Goal: Task Accomplishment & Management: Complete application form

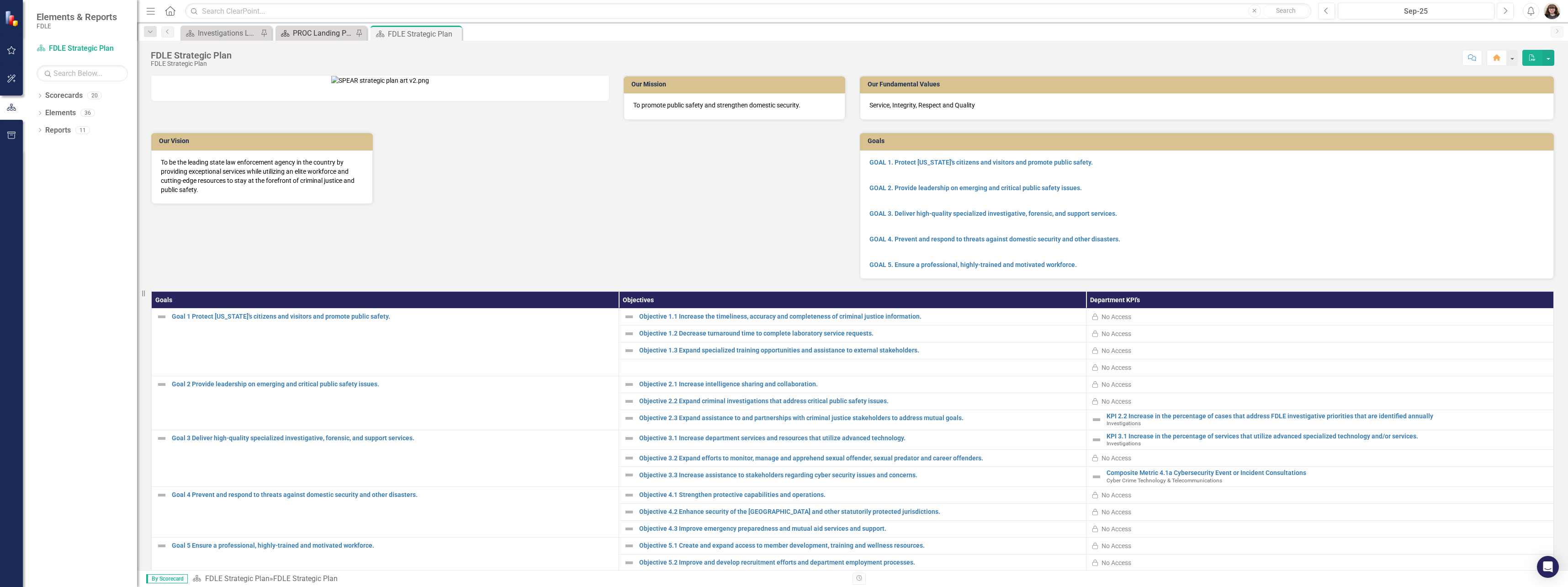
click at [327, 35] on div "PROC Landing Page" at bounding box center [323, 33] width 60 height 12
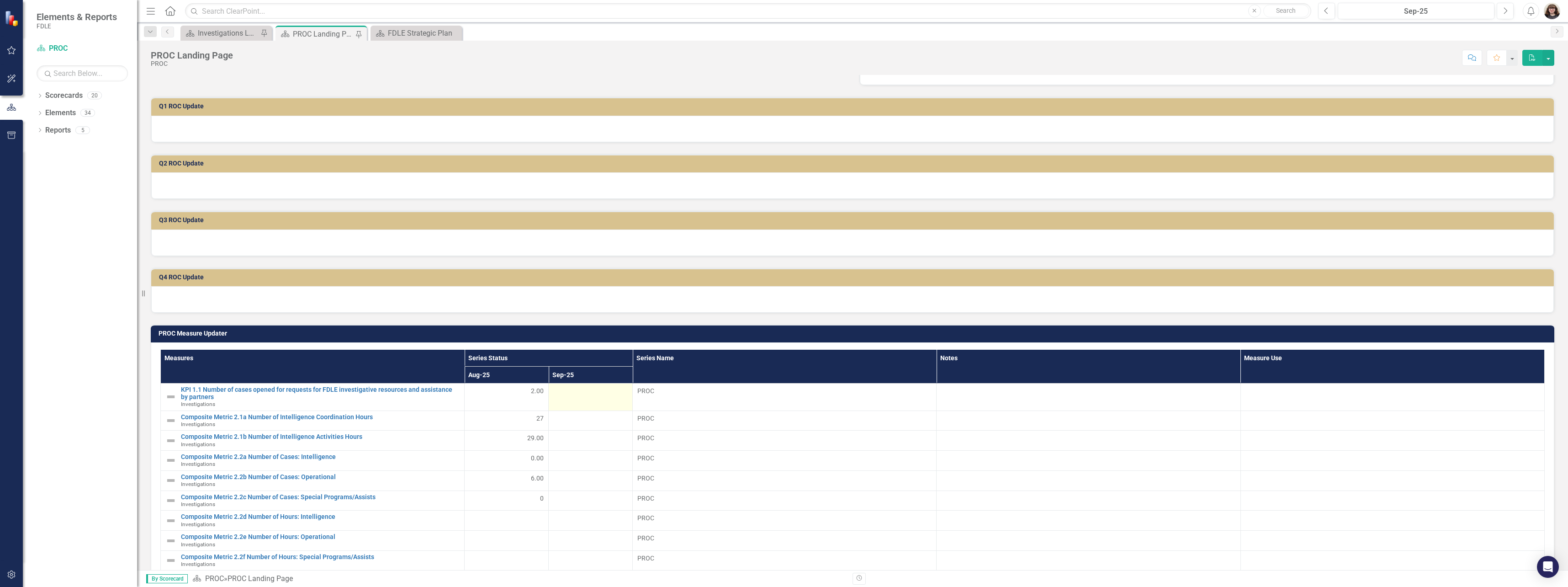
scroll to position [137, 0]
click at [581, 402] on td at bounding box center [590, 396] width 84 height 27
click at [581, 401] on td at bounding box center [590, 396] width 84 height 27
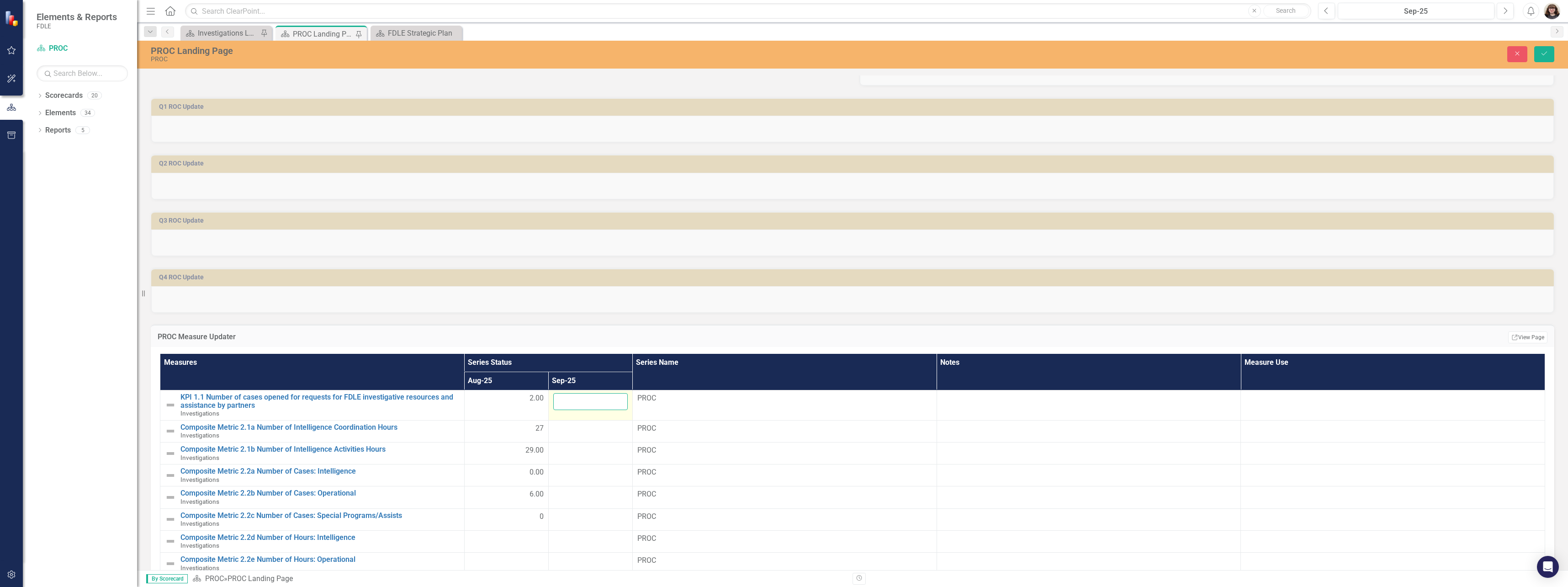
drag, startPoint x: 583, startPoint y: 399, endPoint x: 589, endPoint y: 400, distance: 6.1
click at [589, 400] on input "number" at bounding box center [590, 402] width 74 height 17
type input "3"
click at [1542, 55] on icon "Save" at bounding box center [1544, 54] width 9 height 7
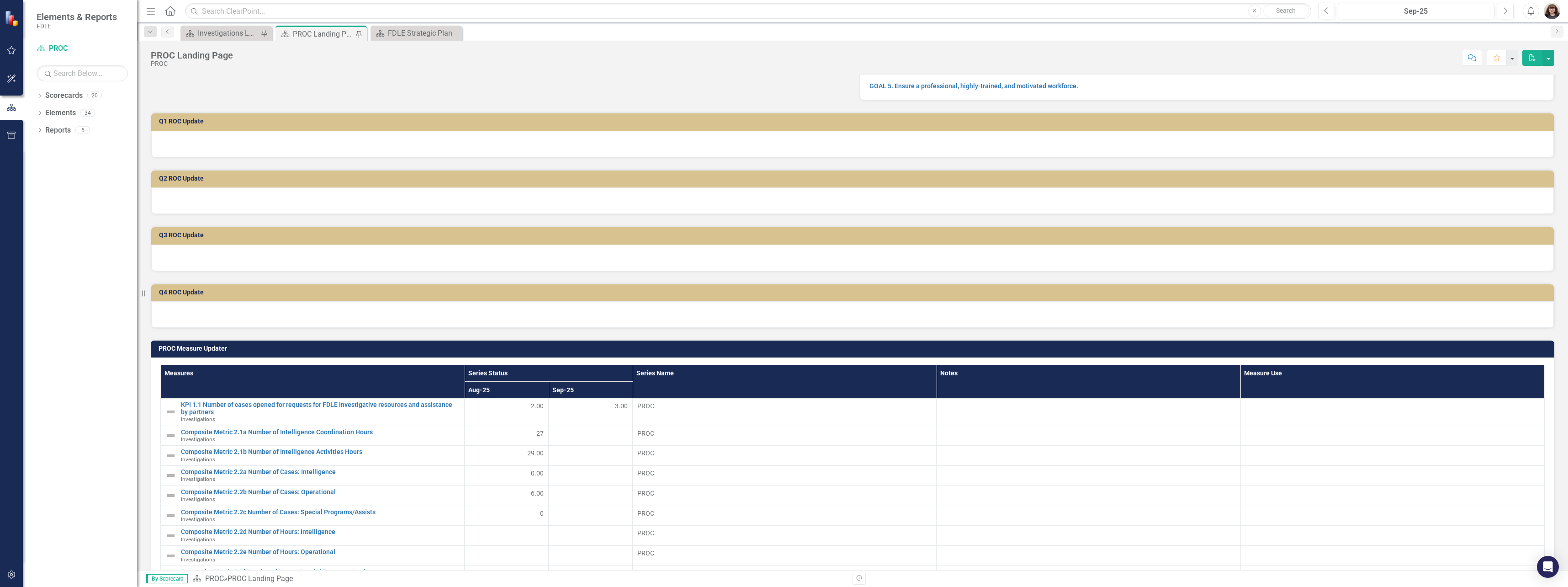
scroll to position [183, 0]
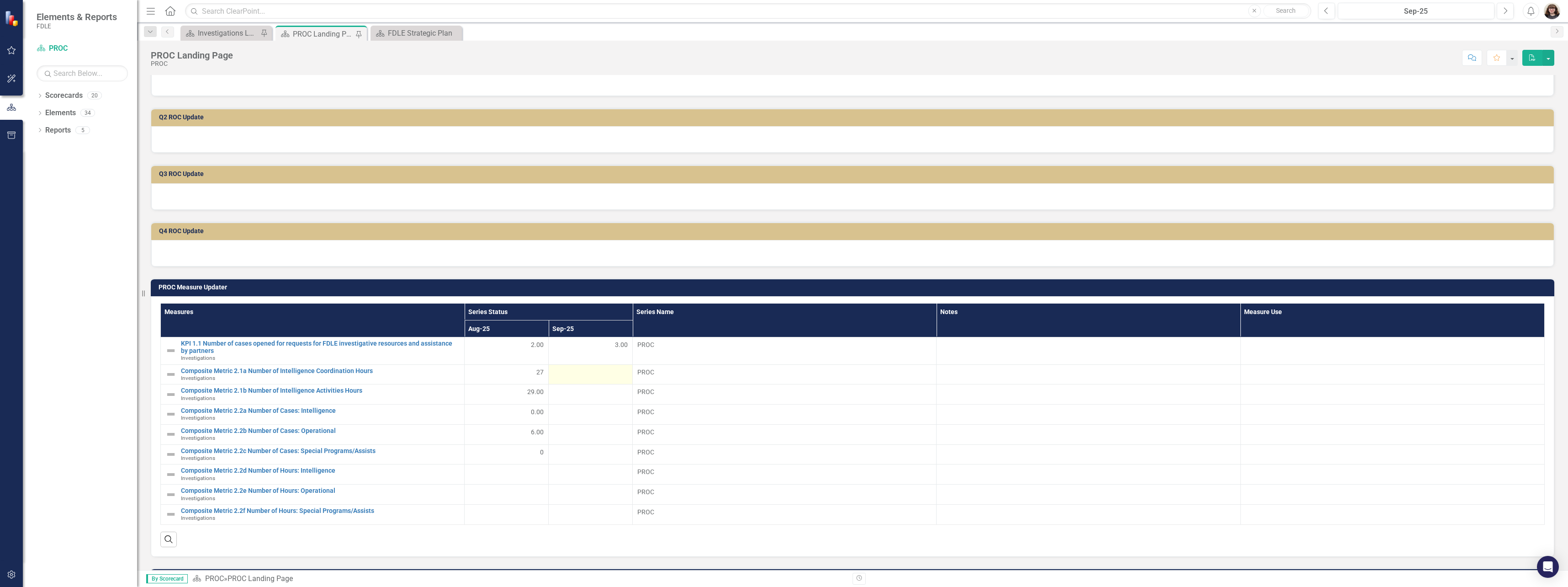
click at [589, 374] on div at bounding box center [590, 373] width 74 height 11
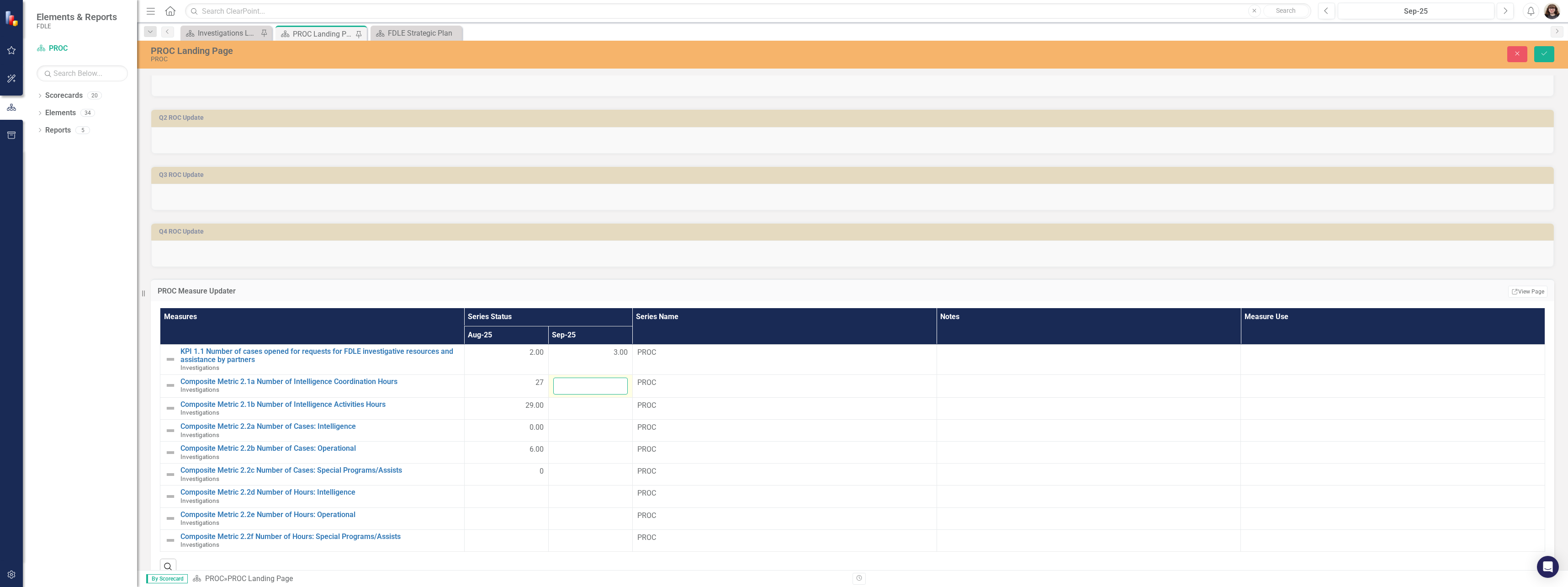
click at [600, 385] on input "number" at bounding box center [590, 386] width 74 height 17
type input "29.5"
click at [606, 412] on td at bounding box center [590, 408] width 84 height 22
click at [587, 410] on input "number" at bounding box center [590, 409] width 74 height 17
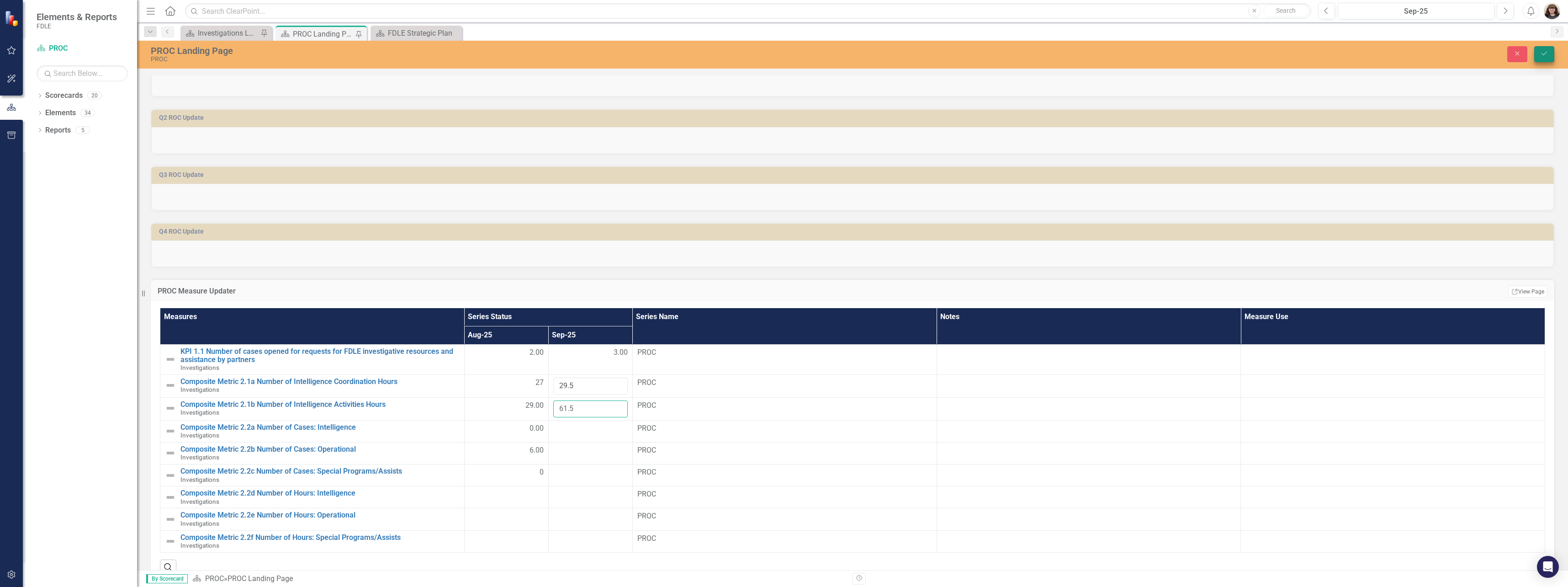
type input "61.5"
click at [1542, 51] on icon "Save" at bounding box center [1544, 54] width 9 height 7
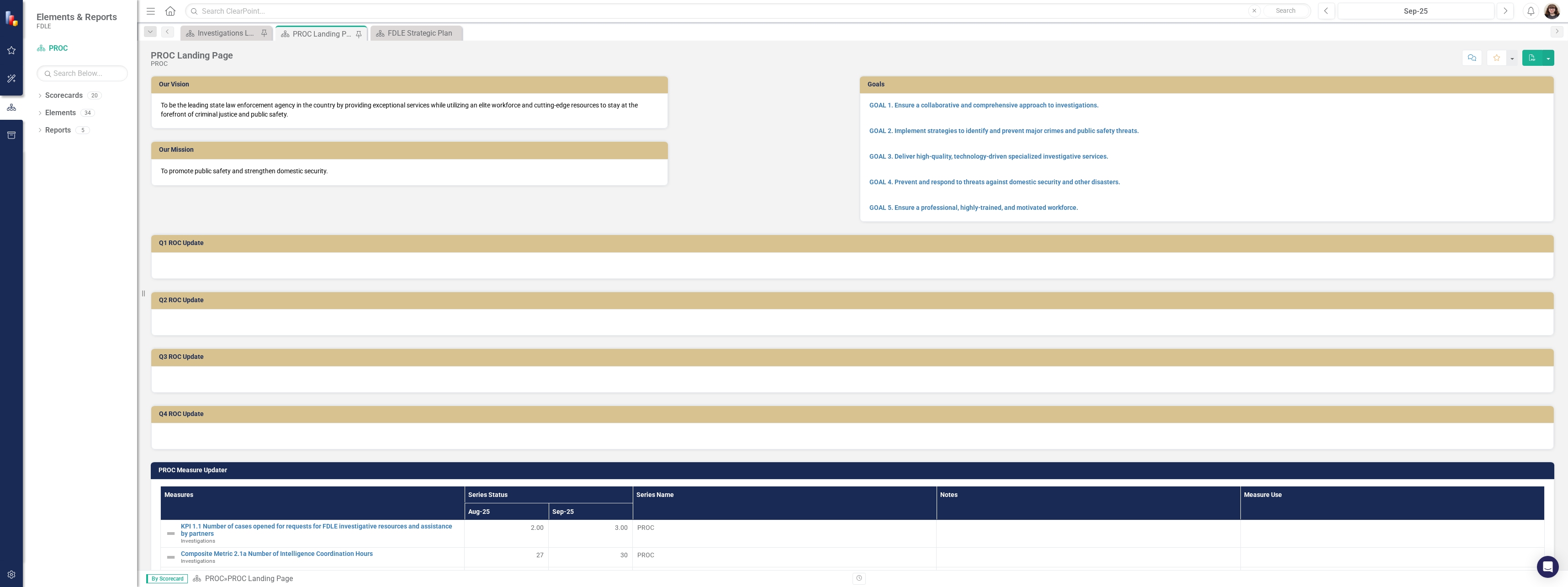
scroll to position [91, 0]
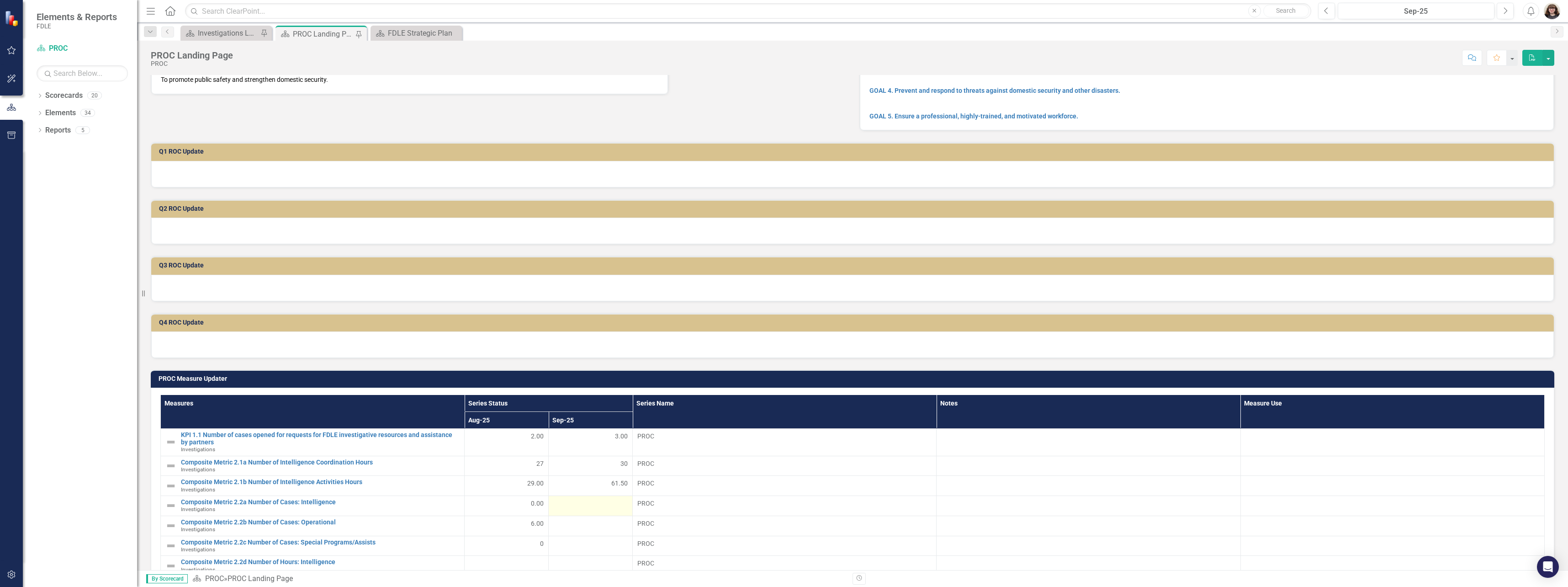
click at [594, 497] on td at bounding box center [590, 505] width 84 height 20
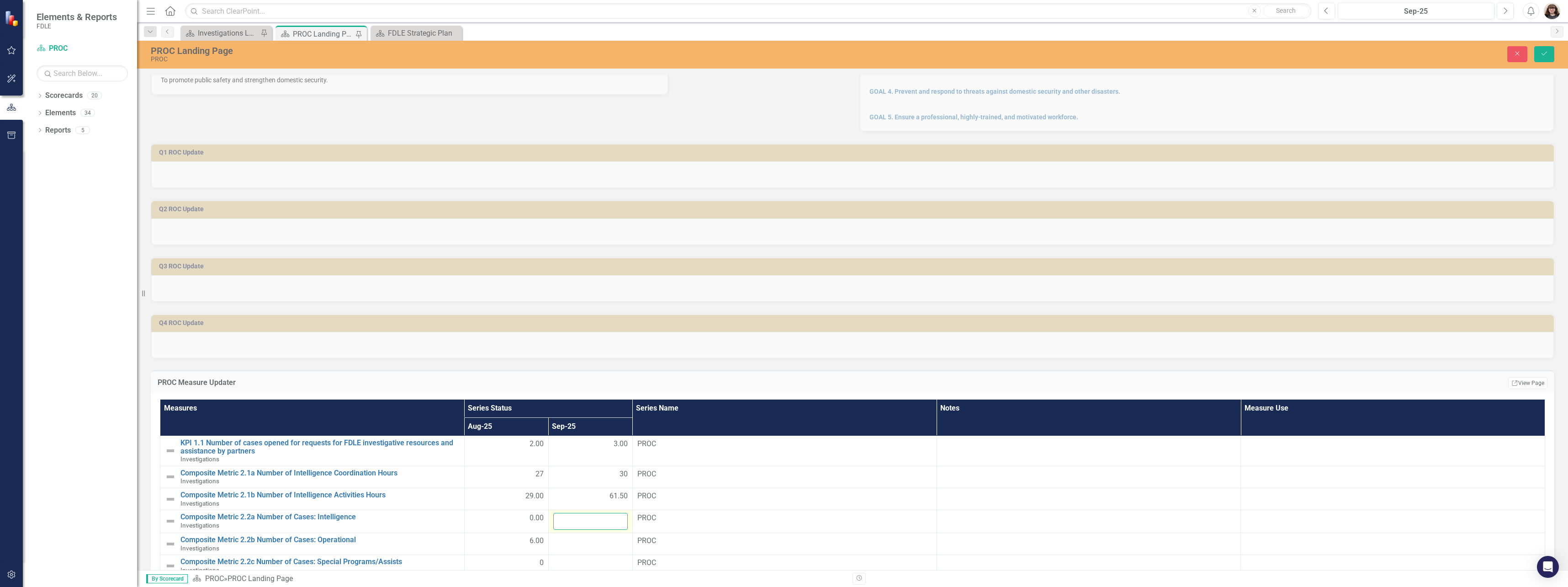
click at [601, 522] on input "number" at bounding box center [590, 521] width 74 height 17
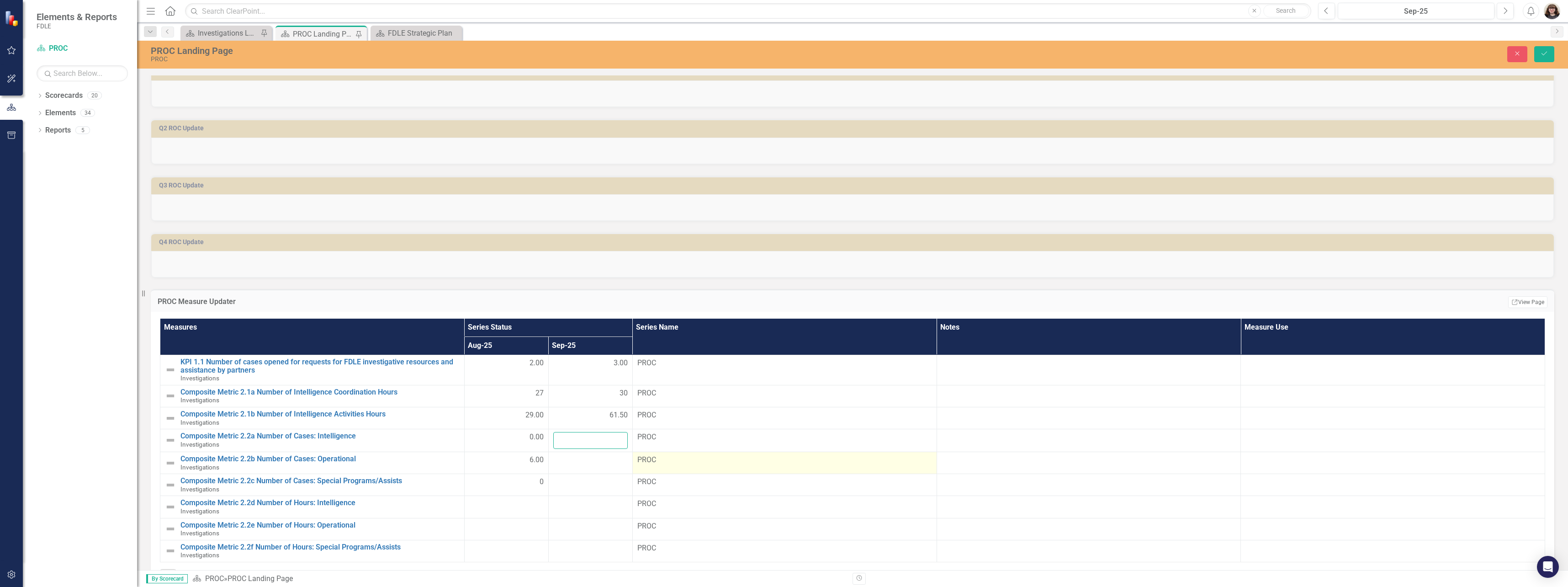
scroll to position [183, 0]
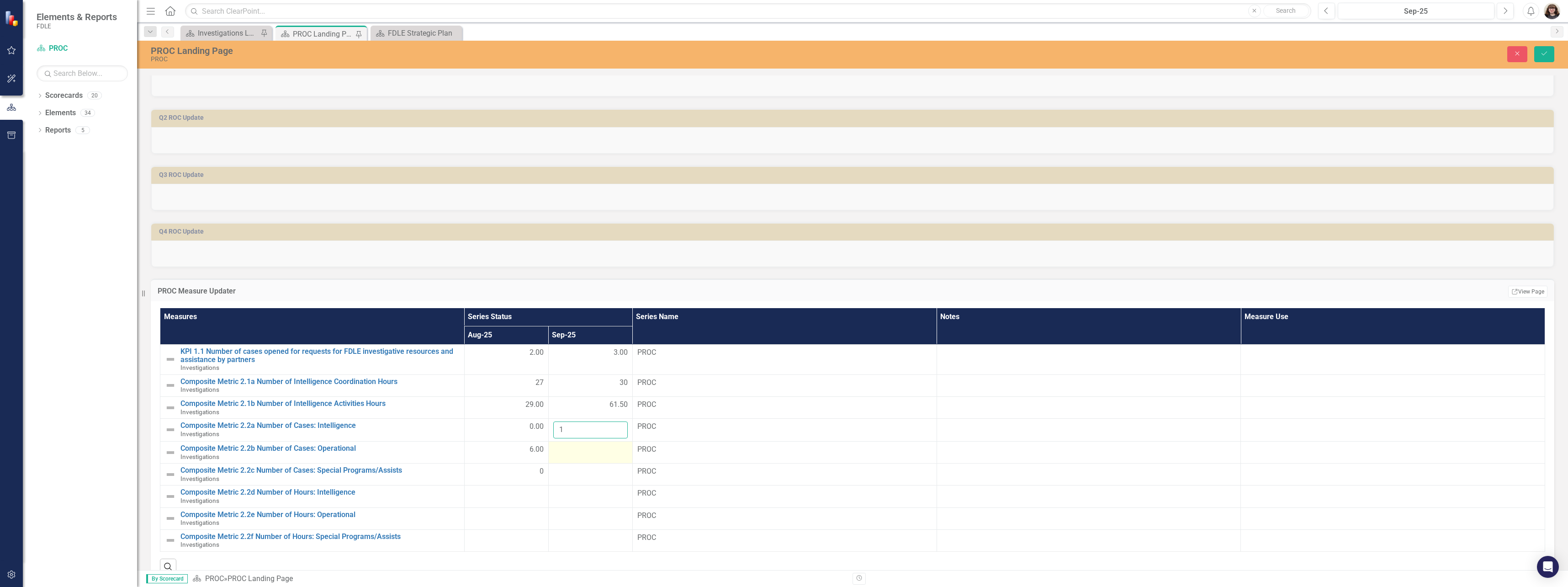
type input "1"
click at [593, 450] on div at bounding box center [590, 450] width 74 height 11
click at [595, 453] on input "number" at bounding box center [590, 453] width 74 height 17
type input "3"
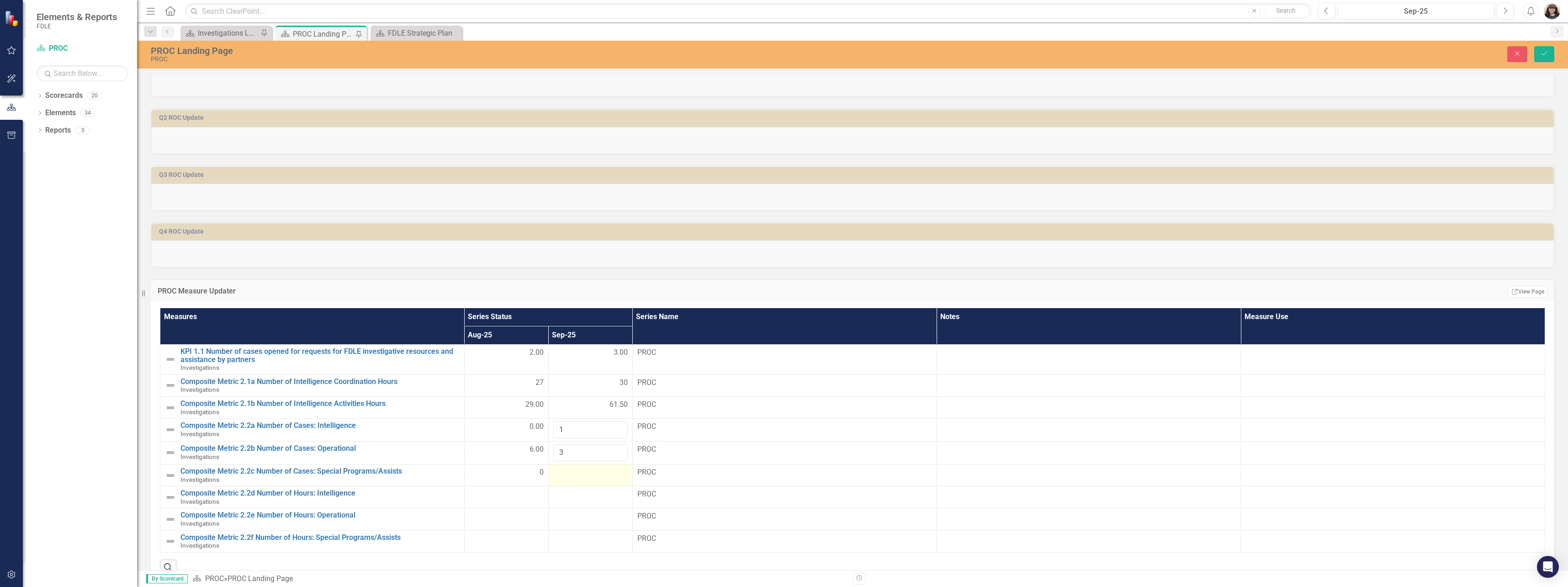
click at [589, 468] on div at bounding box center [590, 473] width 74 height 11
click at [589, 474] on input "number" at bounding box center [590, 476] width 74 height 17
type input "2"
click at [1547, 51] on icon "Save" at bounding box center [1544, 54] width 9 height 7
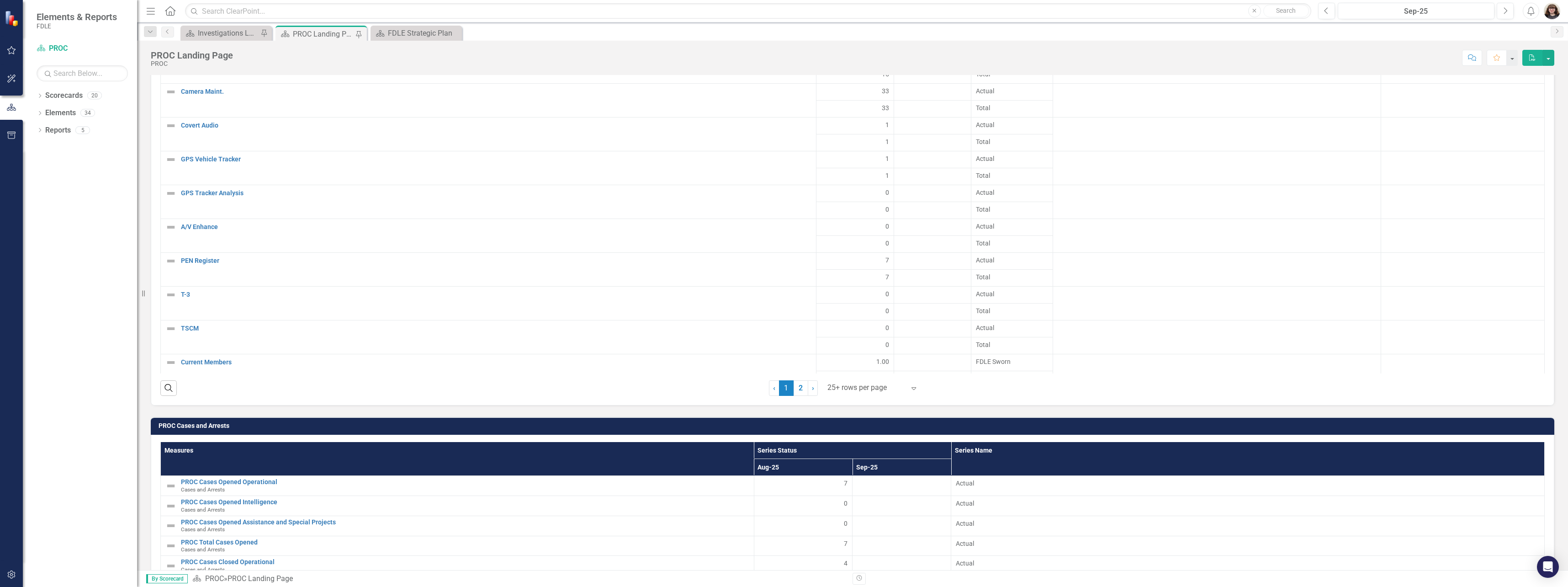
scroll to position [2026, 0]
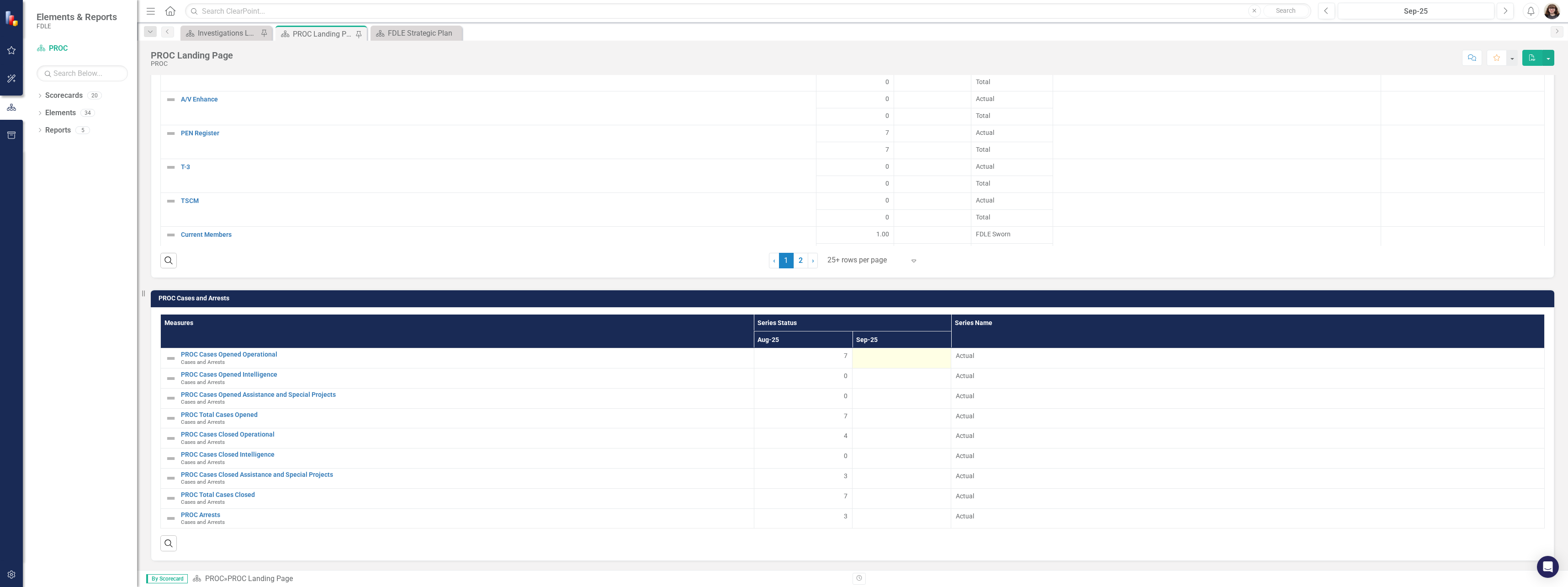
click at [889, 359] on div at bounding box center [901, 356] width 89 height 11
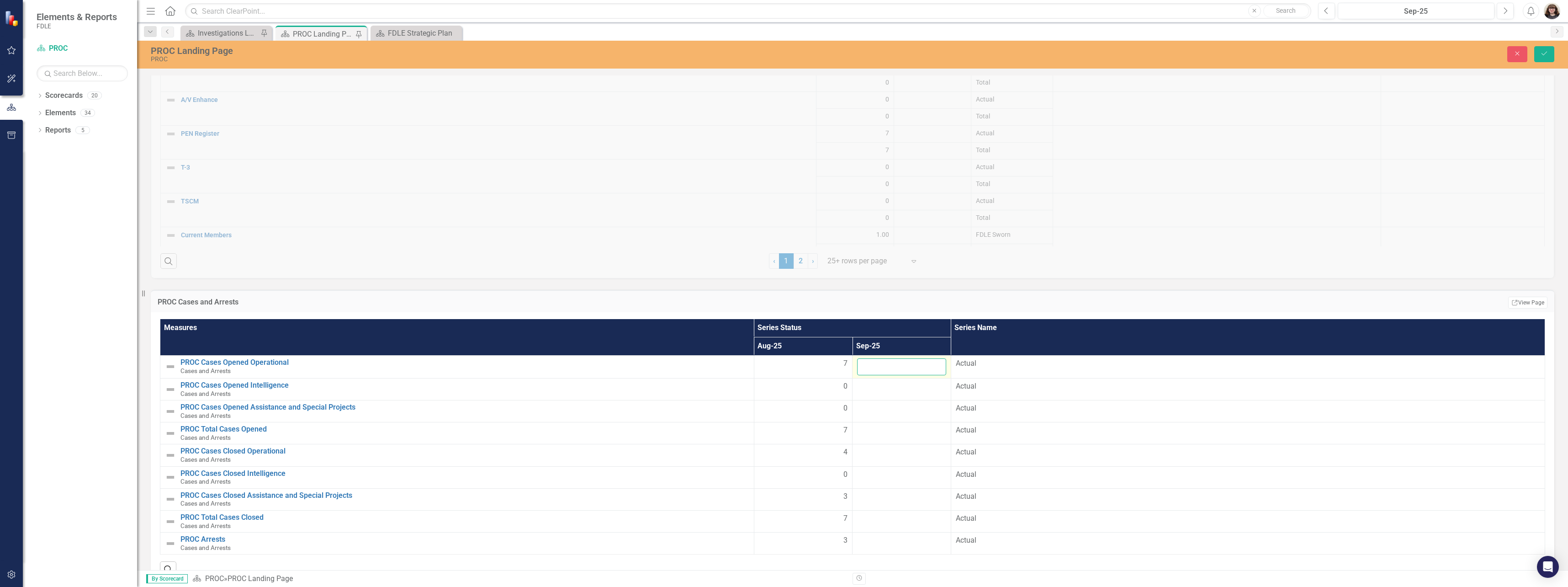
click at [898, 367] on input "number" at bounding box center [901, 367] width 89 height 17
type input "3"
click at [886, 385] on div at bounding box center [901, 387] width 89 height 11
click at [889, 385] on input "number" at bounding box center [901, 390] width 89 height 17
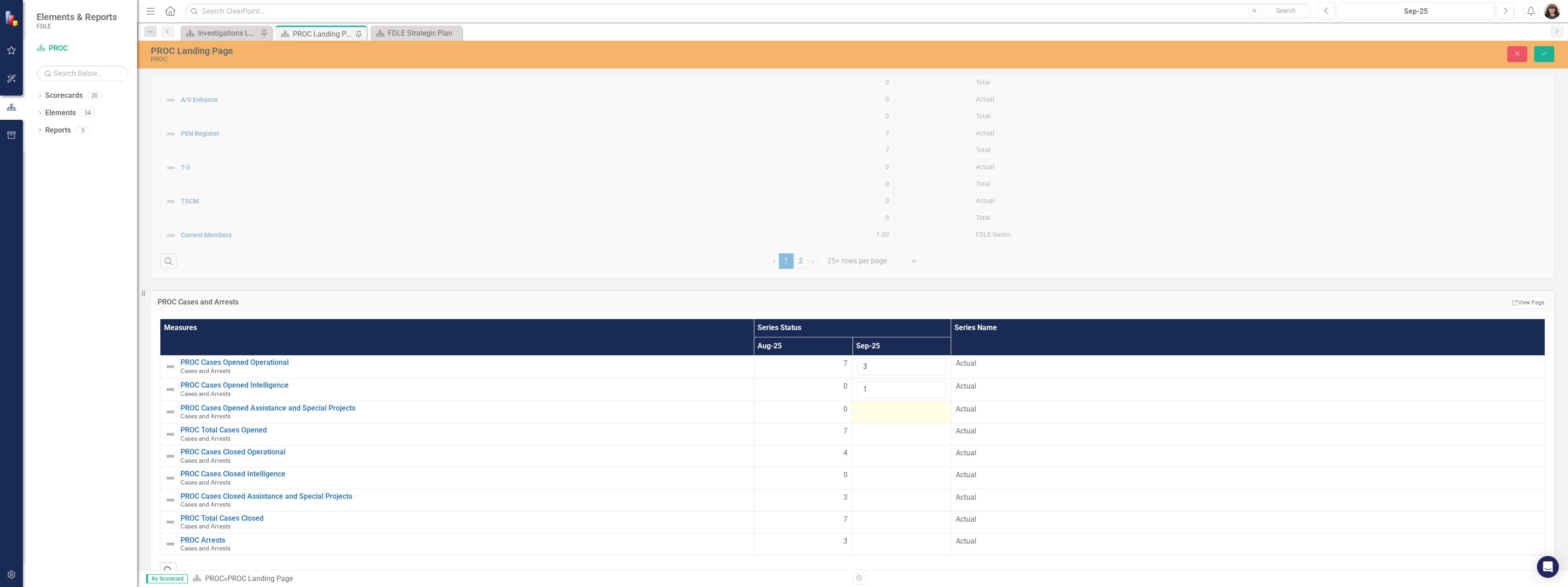
type input "1"
click at [894, 409] on div at bounding box center [901, 410] width 89 height 11
click at [897, 412] on input "number" at bounding box center [901, 413] width 89 height 17
type input "2"
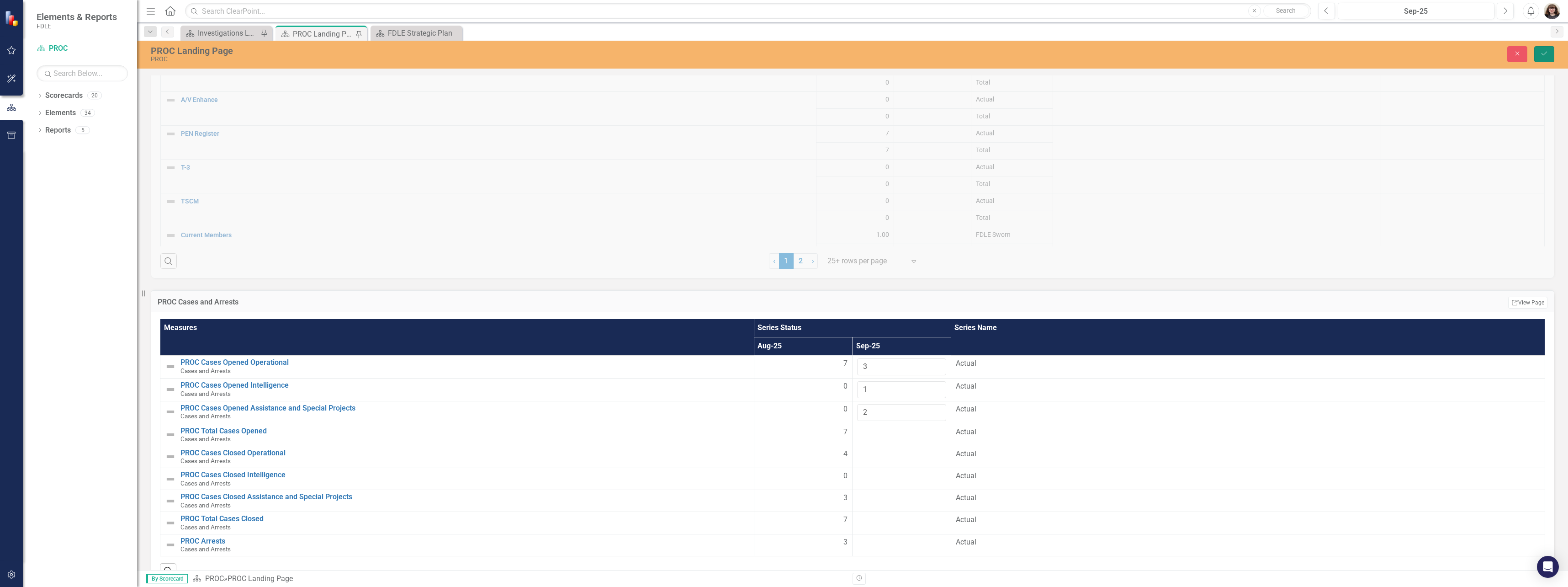
click at [1549, 52] on button "Save" at bounding box center [1544, 54] width 20 height 16
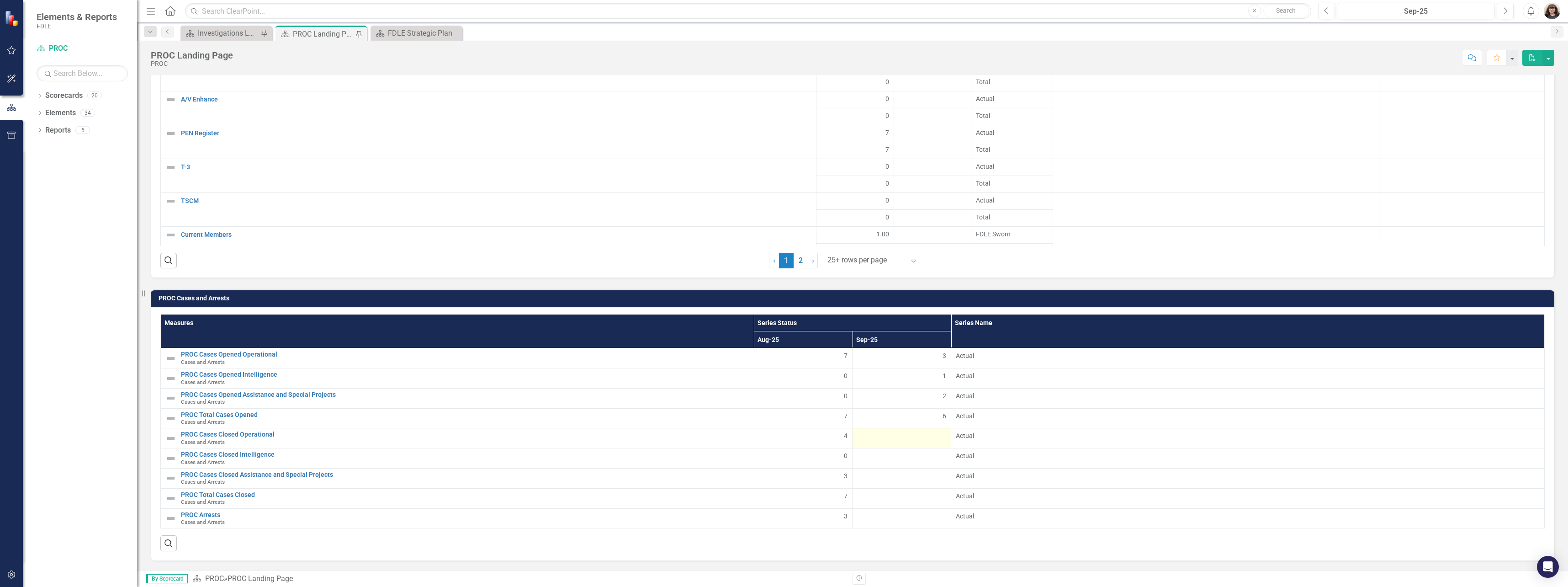
click at [911, 434] on div at bounding box center [901, 437] width 89 height 11
click at [911, 435] on div at bounding box center [901, 437] width 89 height 11
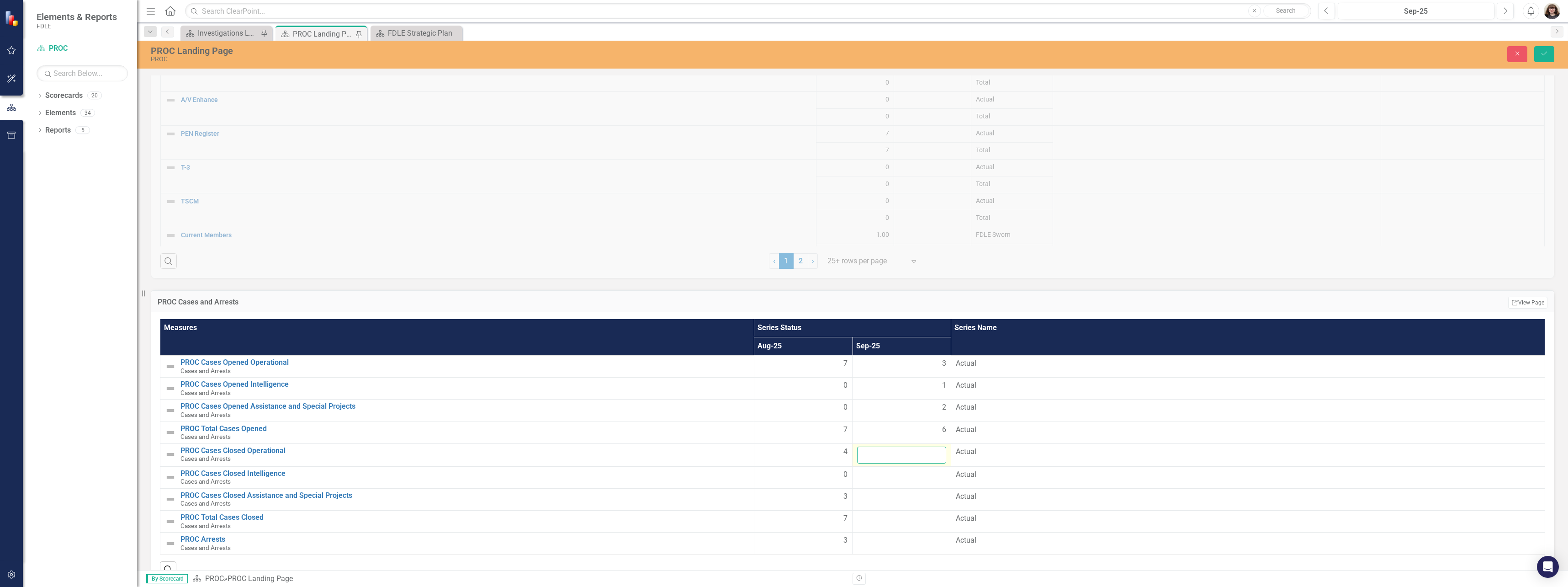
click at [908, 462] on input "number" at bounding box center [901, 455] width 89 height 17
type input "7"
click at [887, 482] on td at bounding box center [902, 477] width 99 height 22
click at [887, 482] on input "number" at bounding box center [901, 478] width 89 height 17
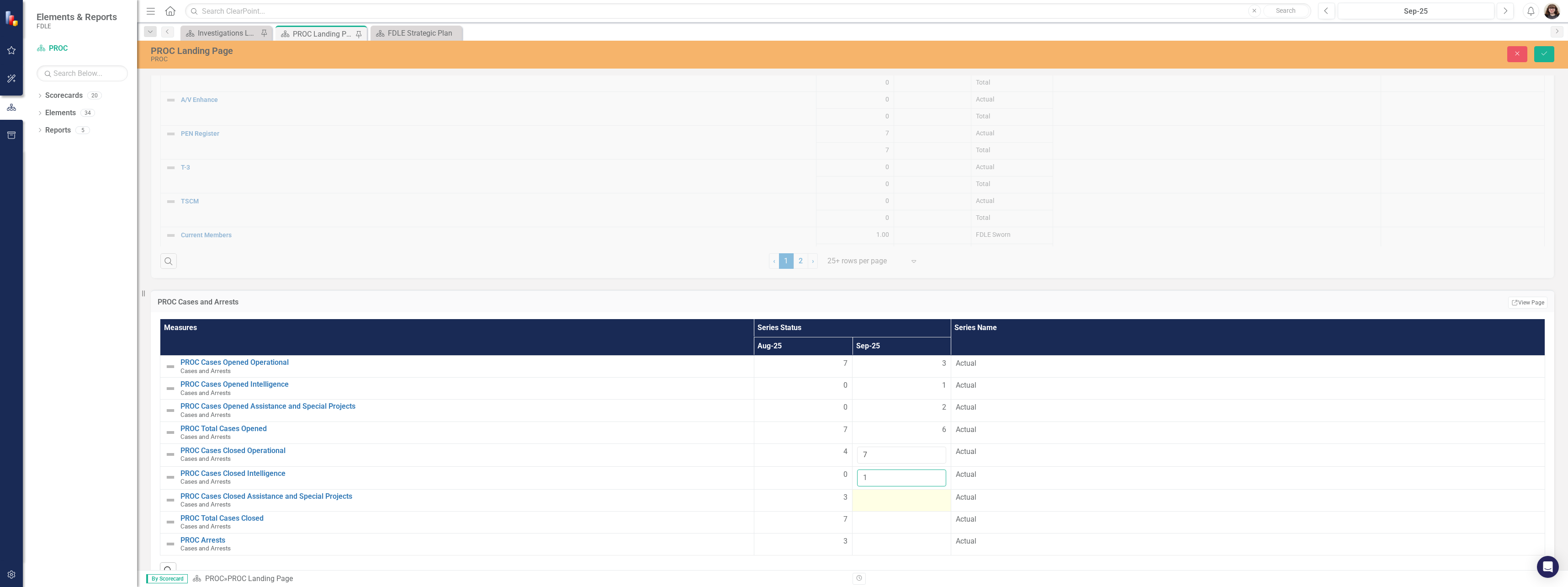
type input "1"
click at [891, 505] on td at bounding box center [902, 500] width 99 height 22
click at [894, 501] on input "number" at bounding box center [901, 501] width 89 height 17
type input "0"
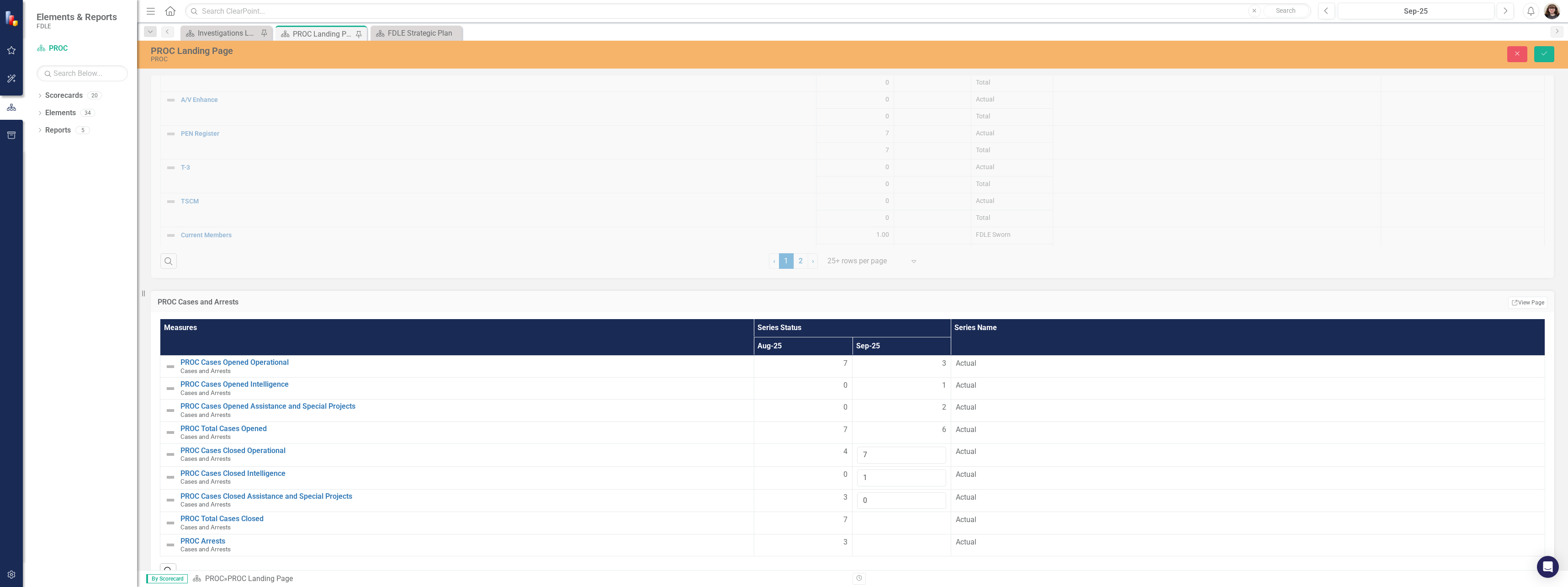
click at [890, 518] on div at bounding box center [901, 520] width 89 height 11
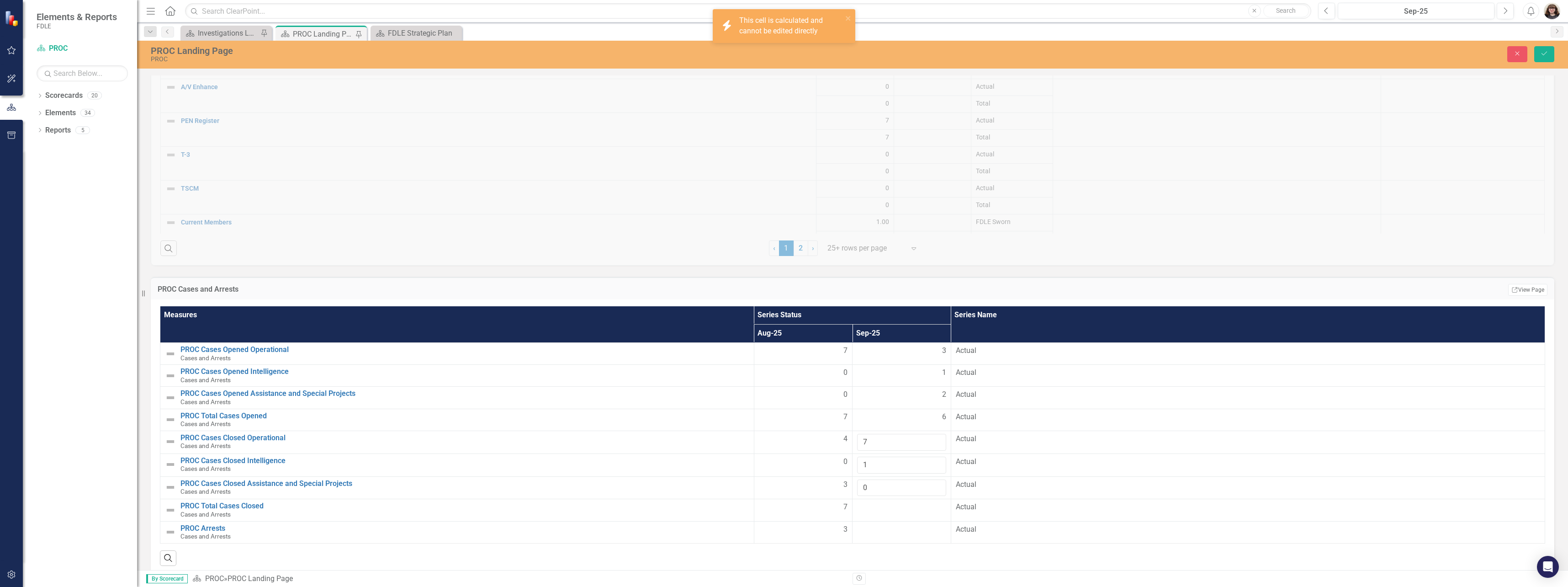
scroll to position [2053, 0]
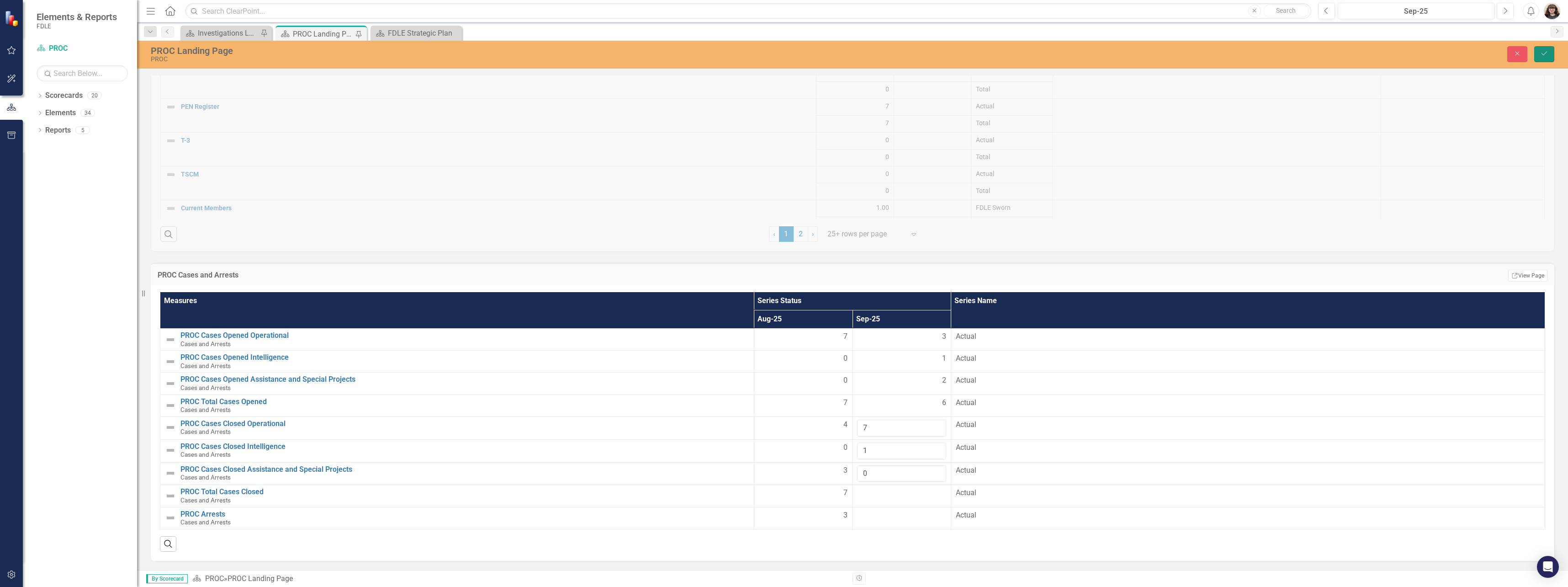
click at [1545, 57] on button "Save" at bounding box center [1544, 54] width 20 height 16
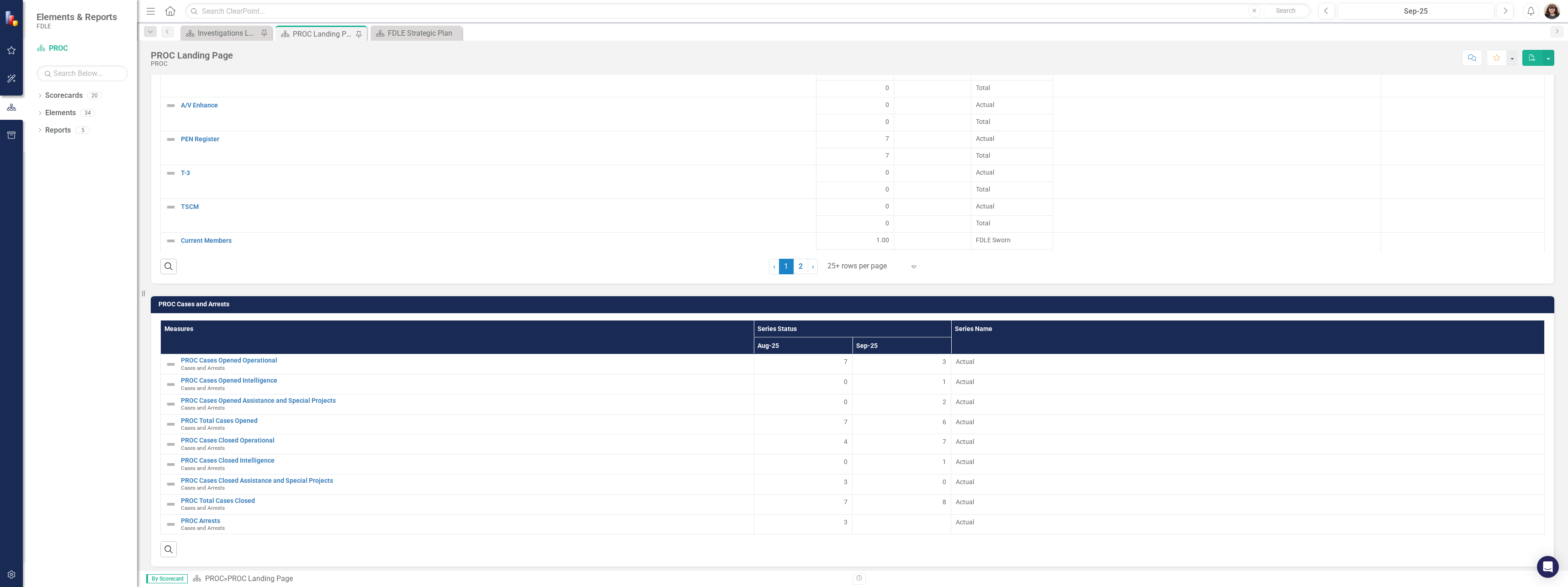
scroll to position [2026, 0]
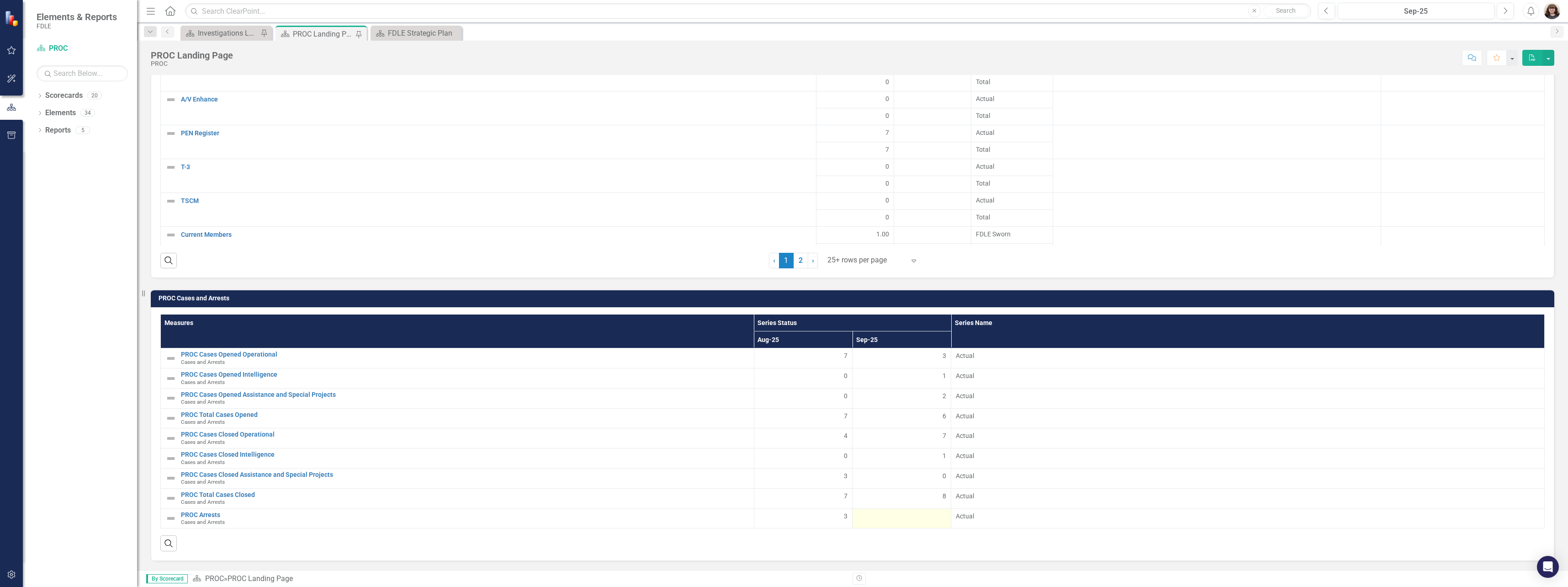
click at [894, 519] on div at bounding box center [901, 517] width 89 height 11
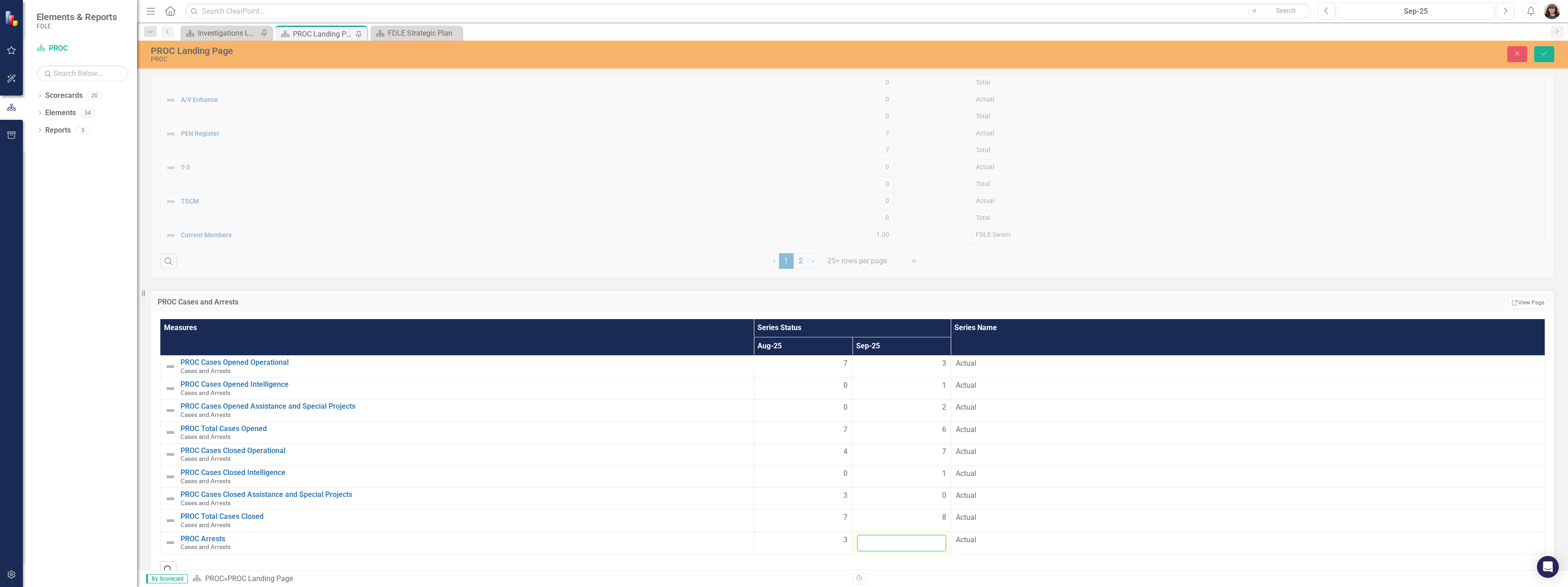
click at [911, 547] on input "number" at bounding box center [901, 543] width 89 height 17
type input "13"
click at [1550, 52] on button "Save" at bounding box center [1544, 54] width 20 height 16
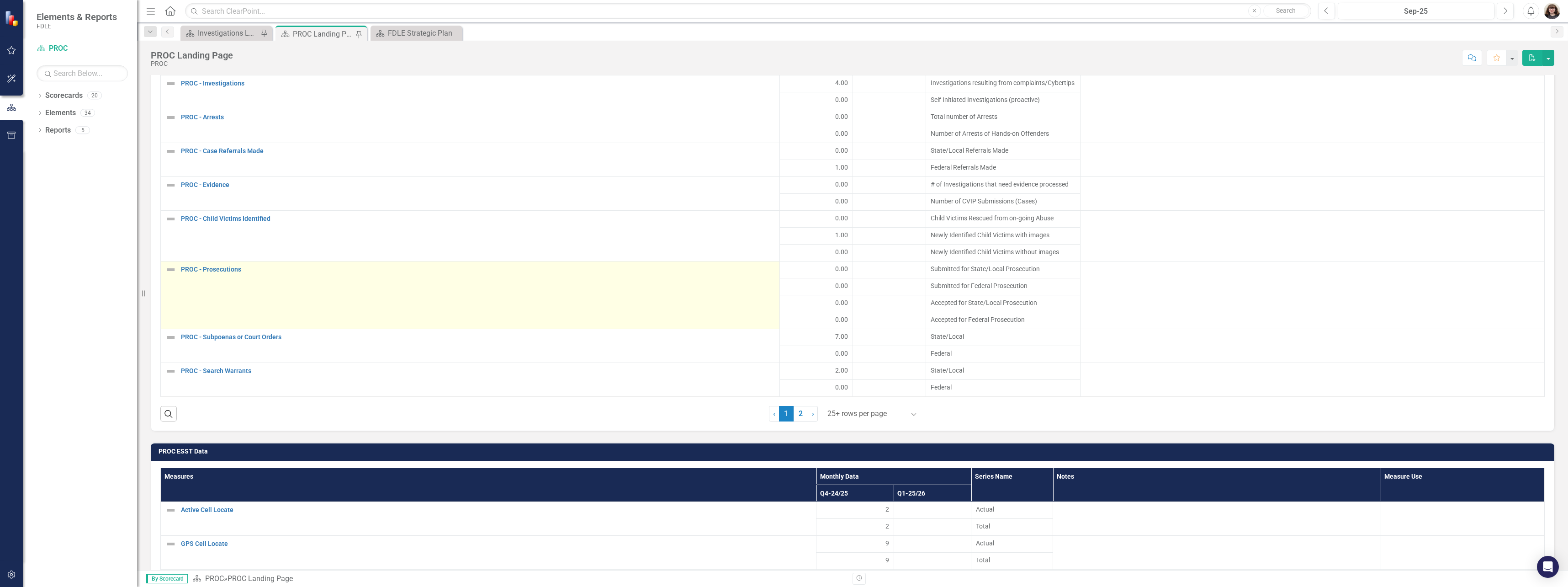
scroll to position [1340, 0]
